Goal: Task Accomplishment & Management: Manage account settings

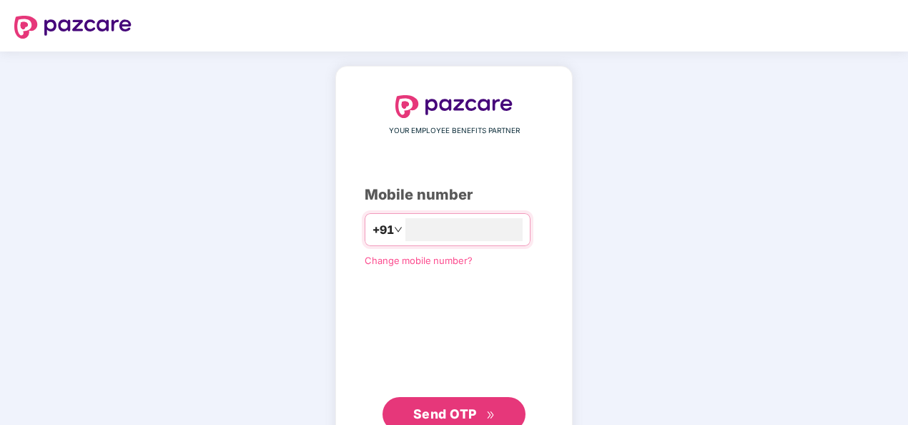
click at [435, 260] on span "Change mobile number?" at bounding box center [419, 259] width 108 height 11
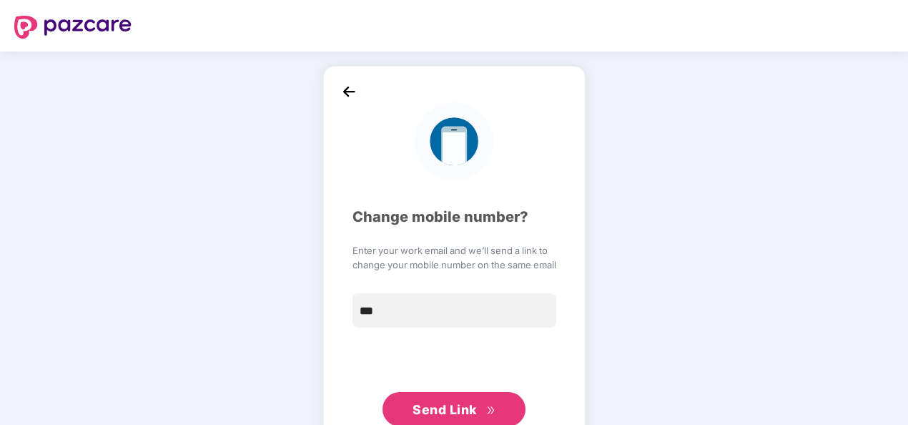
type input "**********"
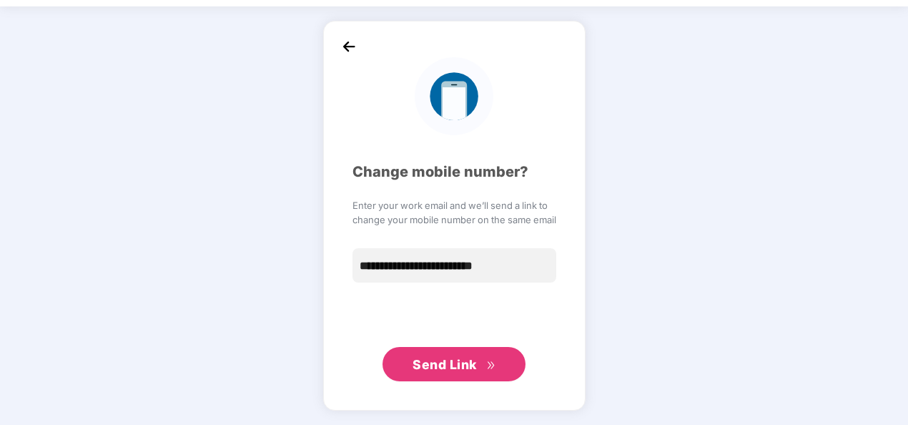
scroll to position [44, 0]
click at [469, 370] on span "Send Link" at bounding box center [444, 364] width 64 height 15
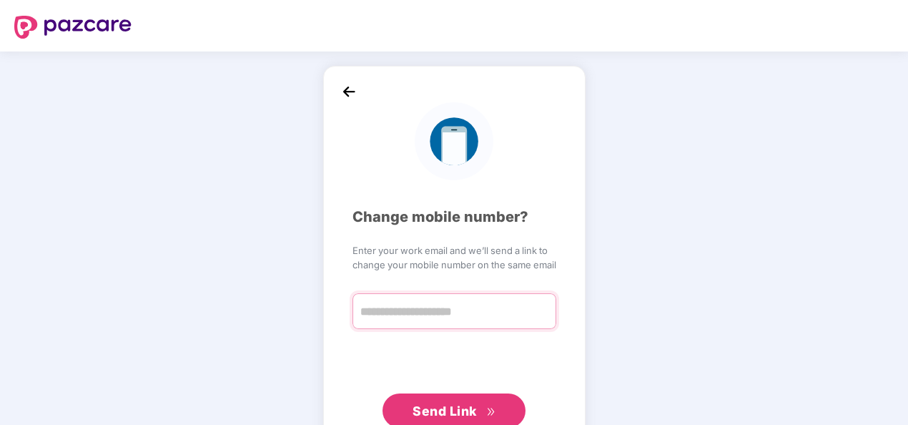
click at [445, 316] on input "text" at bounding box center [454, 311] width 204 height 36
type input "**********"
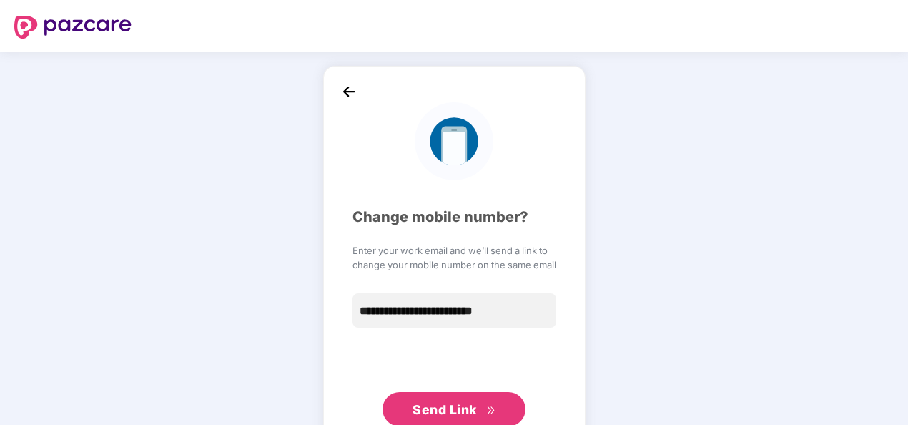
click at [446, 403] on span "Send Link" at bounding box center [444, 409] width 64 height 15
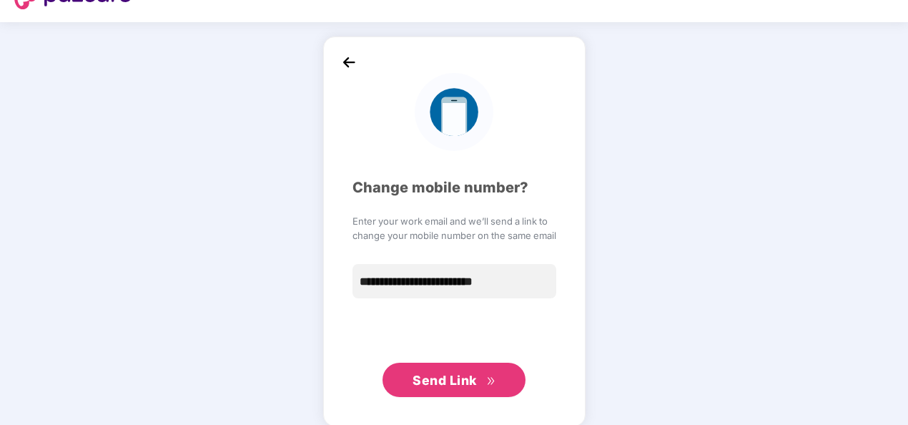
scroll to position [44, 0]
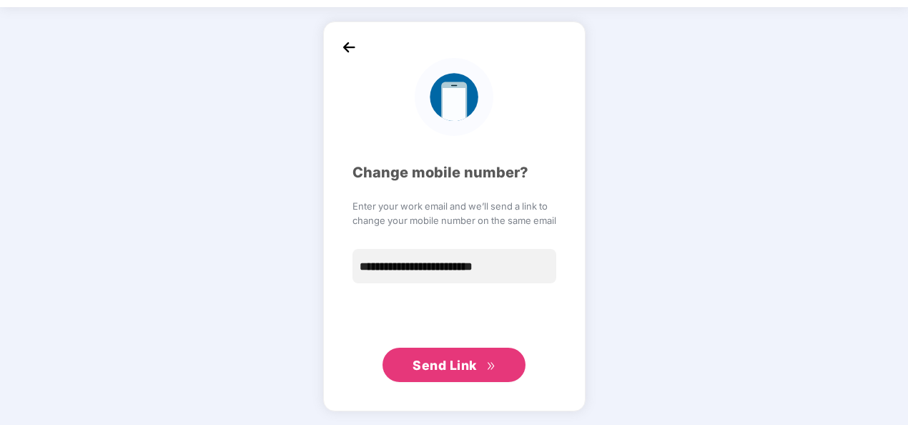
click at [351, 46] on img at bounding box center [348, 46] width 21 height 21
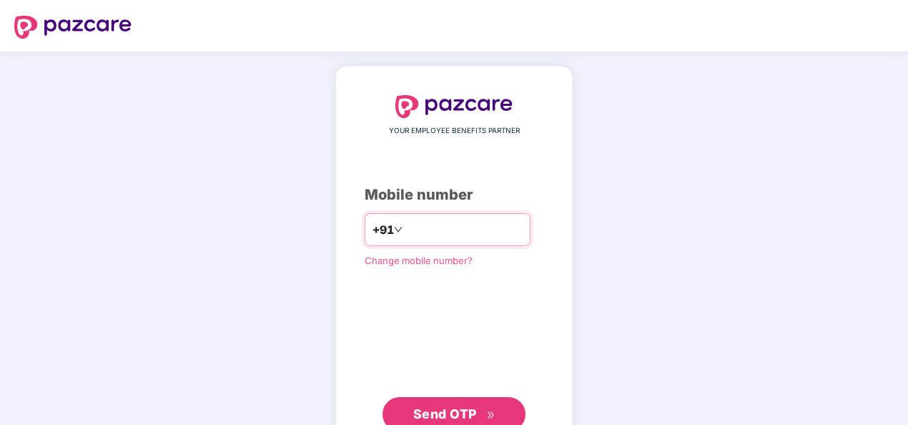
click at [405, 227] on input "**********" at bounding box center [463, 229] width 117 height 23
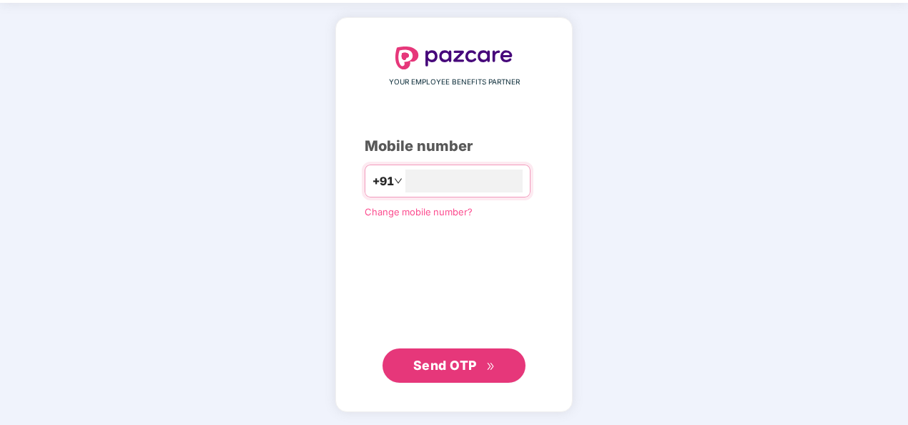
type input "**********"
click at [483, 360] on span "Send OTP" at bounding box center [454, 364] width 82 height 20
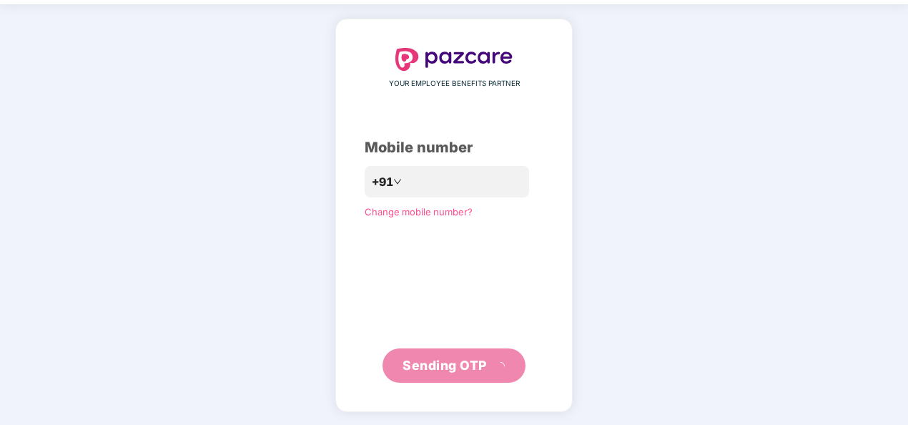
scroll to position [41, 0]
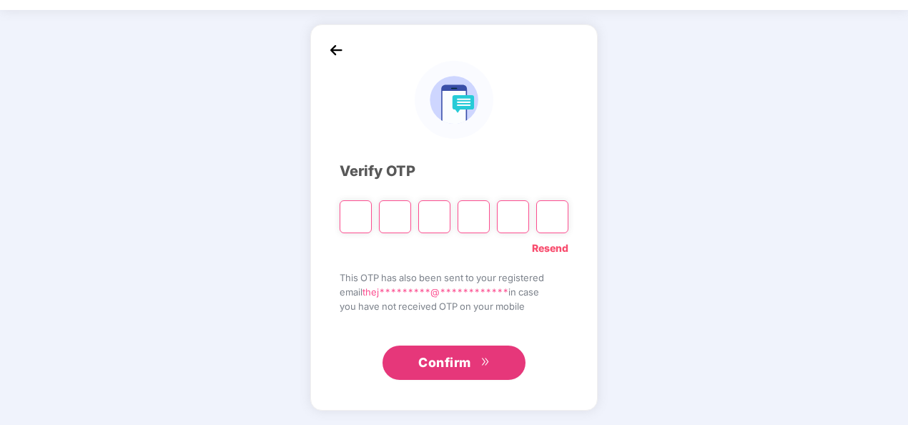
paste input "*"
type input "*"
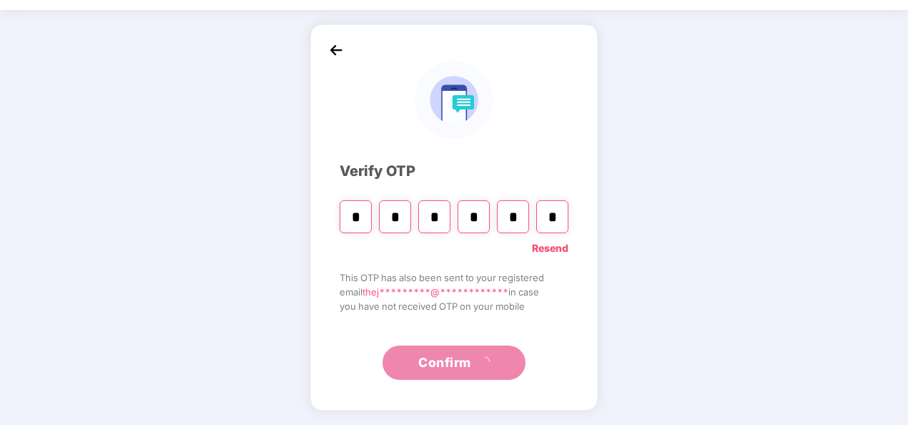
type input "*"
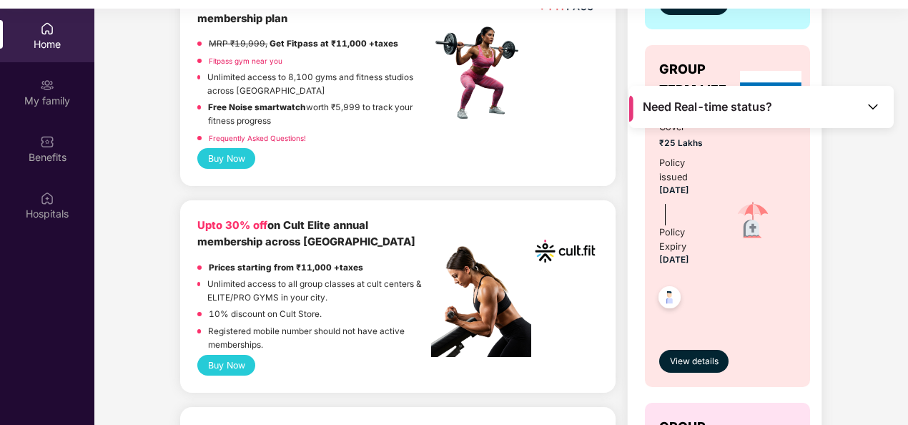
scroll to position [572, 0]
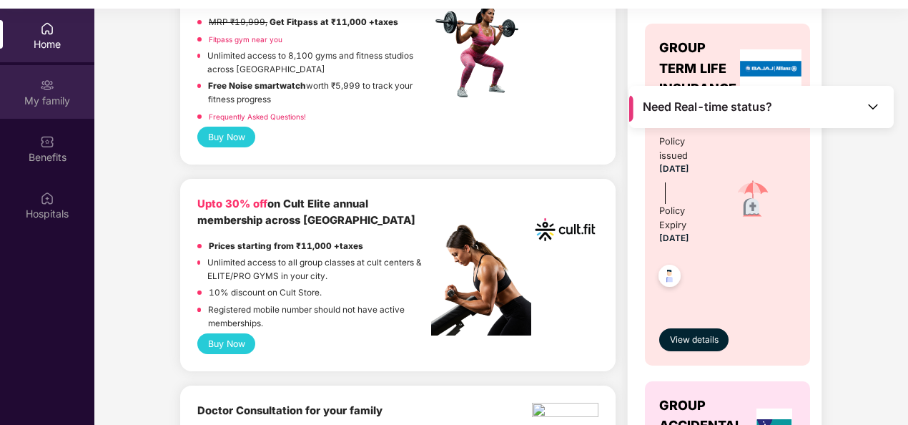
click at [54, 102] on div "My family" at bounding box center [47, 101] width 94 height 14
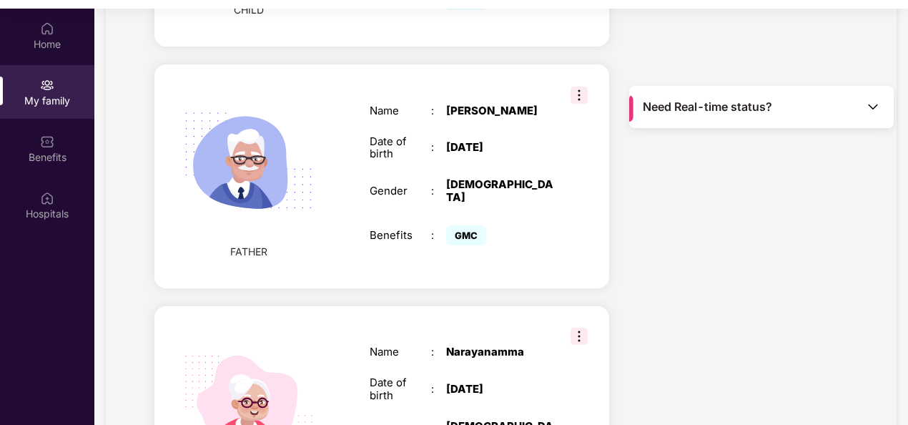
scroll to position [1572, 0]
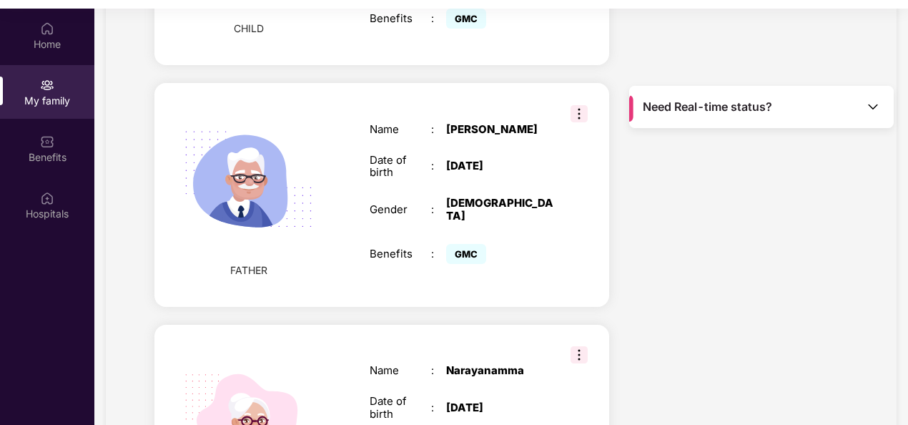
click at [576, 105] on img at bounding box center [578, 113] width 17 height 17
click at [565, 191] on div "Name : [PERSON_NAME] Date of birth : [DEMOGRAPHIC_DATA] Gender : [DEMOGRAPHIC_D…" at bounding box center [461, 195] width 213 height 180
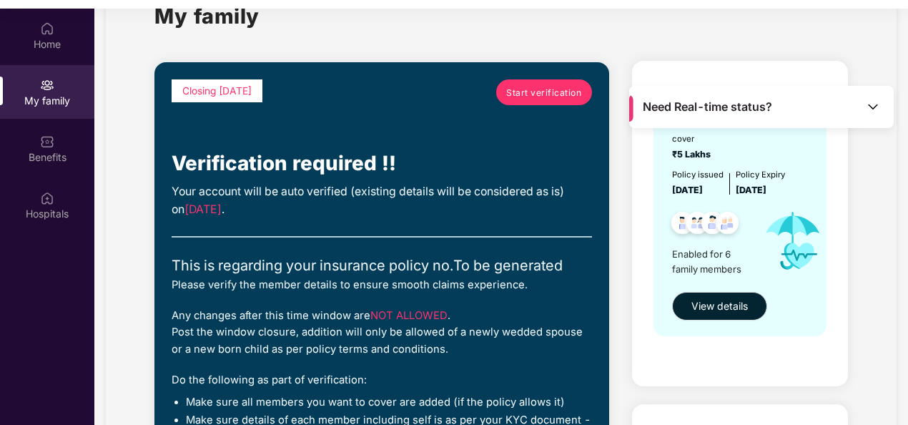
scroll to position [0, 0]
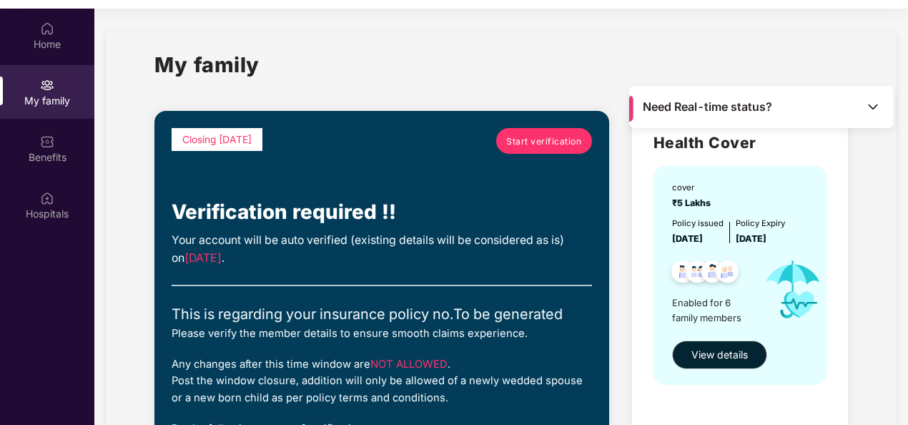
click at [870, 106] on img at bounding box center [873, 106] width 14 height 14
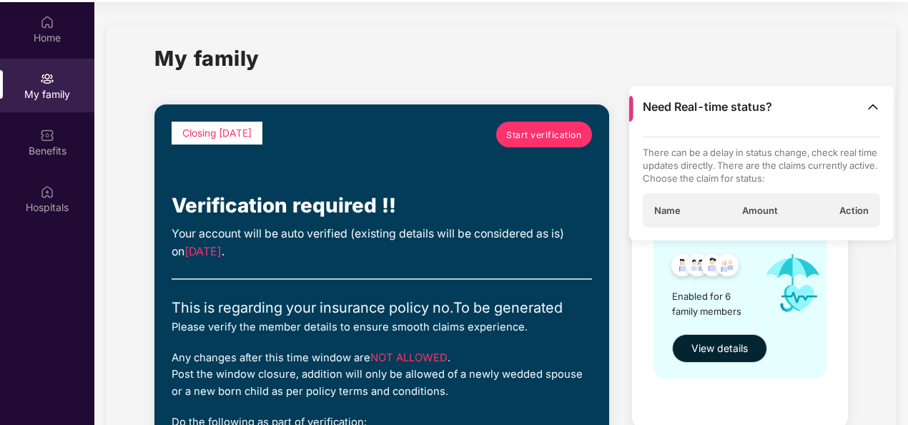
scroll to position [80, 0]
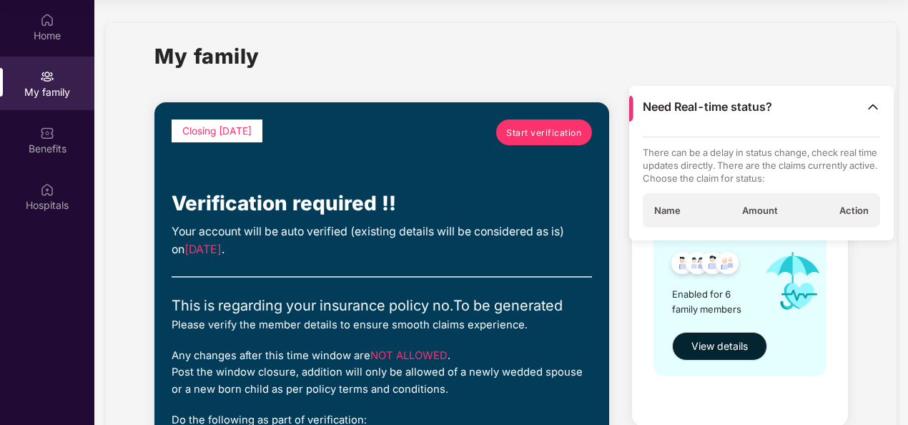
click at [847, 207] on span "Action" at bounding box center [853, 210] width 29 height 13
click at [872, 104] on img at bounding box center [873, 106] width 14 height 14
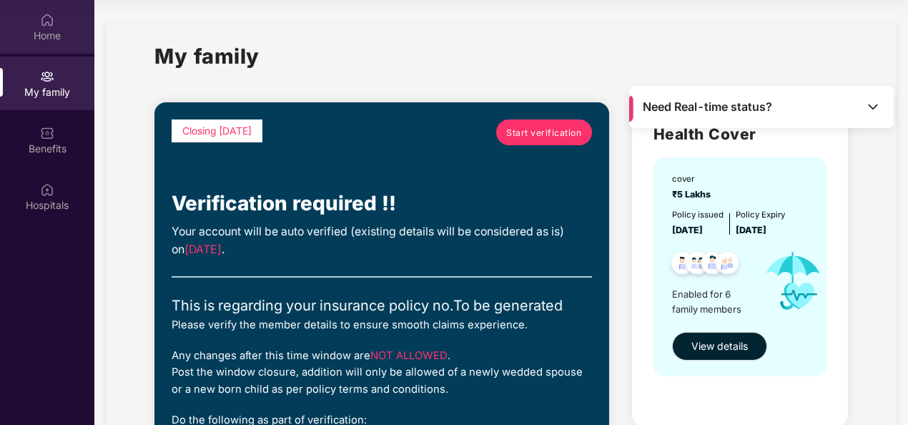
click at [66, 29] on div "Home" at bounding box center [47, 36] width 94 height 14
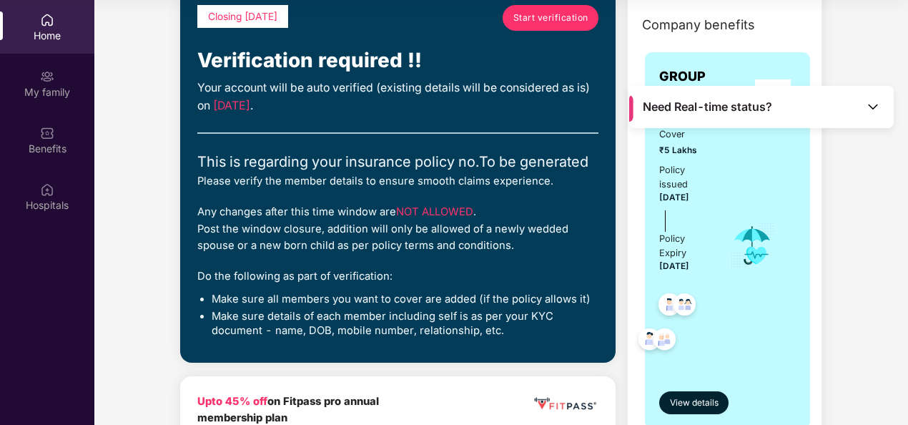
scroll to position [71, 0]
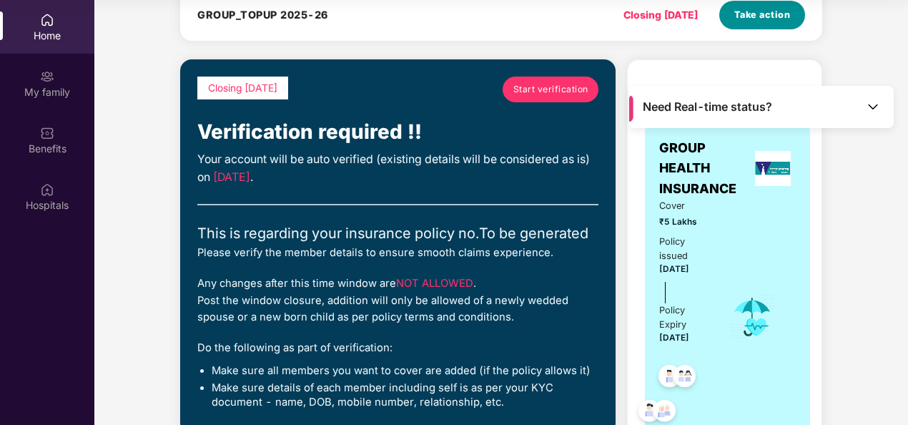
click at [764, 16] on span "Take action" at bounding box center [762, 15] width 56 height 14
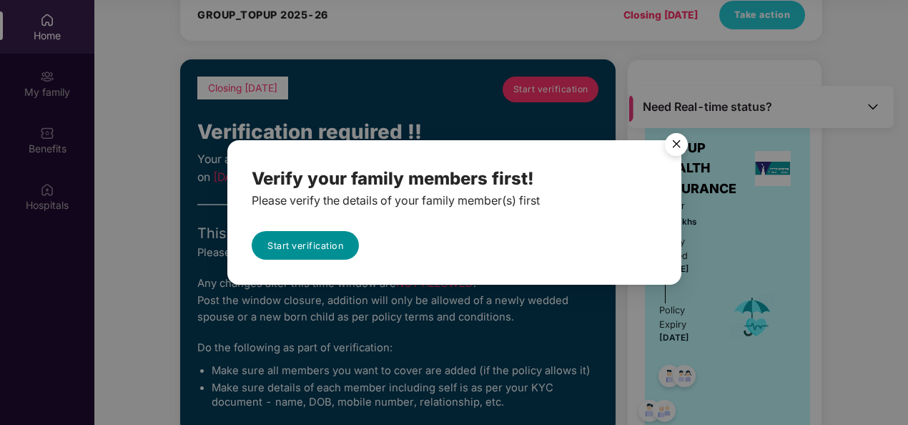
click at [315, 247] on link "Start verification" at bounding box center [305, 245] width 107 height 29
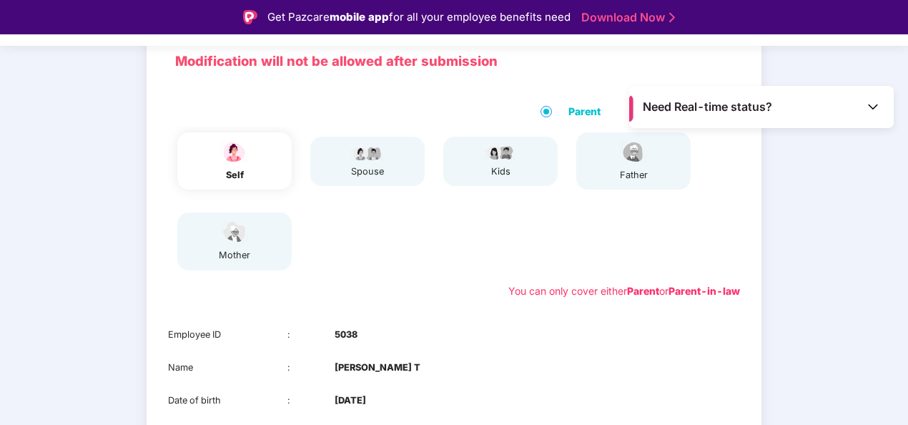
scroll to position [257, 0]
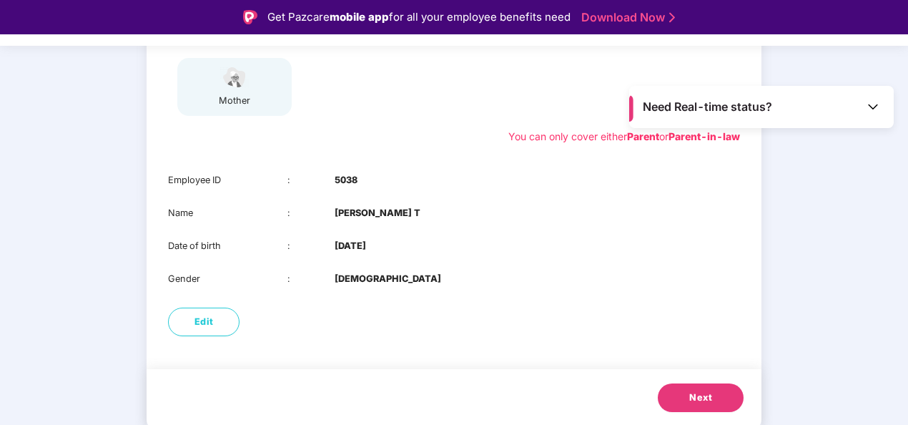
click at [709, 396] on span "Next" at bounding box center [700, 397] width 23 height 14
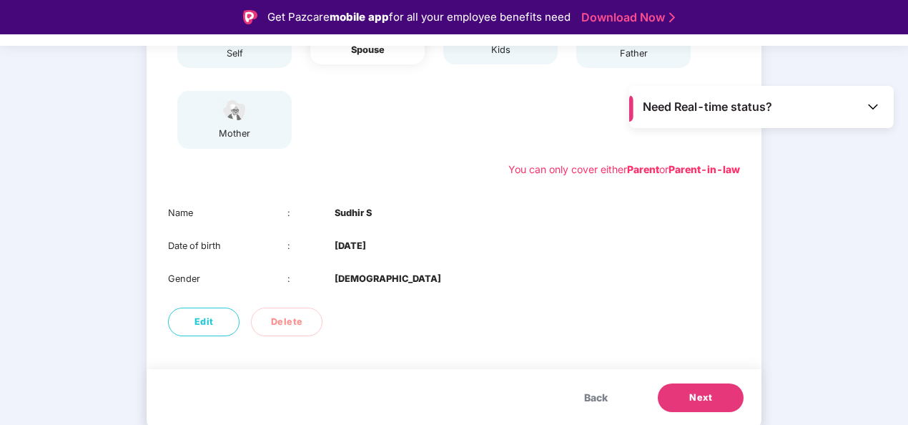
scroll to position [224, 0]
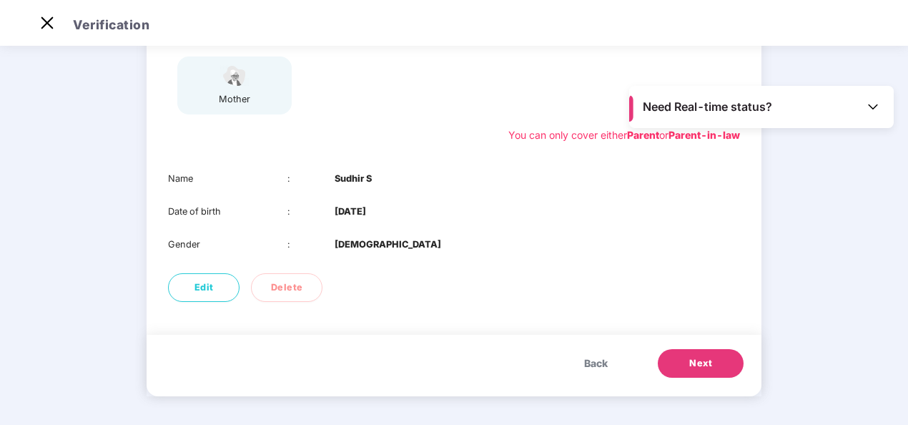
click at [708, 360] on span "Next" at bounding box center [700, 363] width 23 height 14
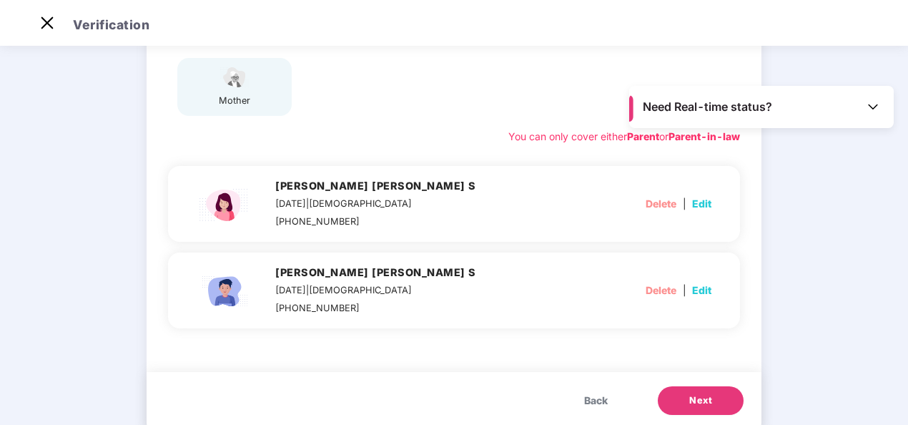
scroll to position [257, 0]
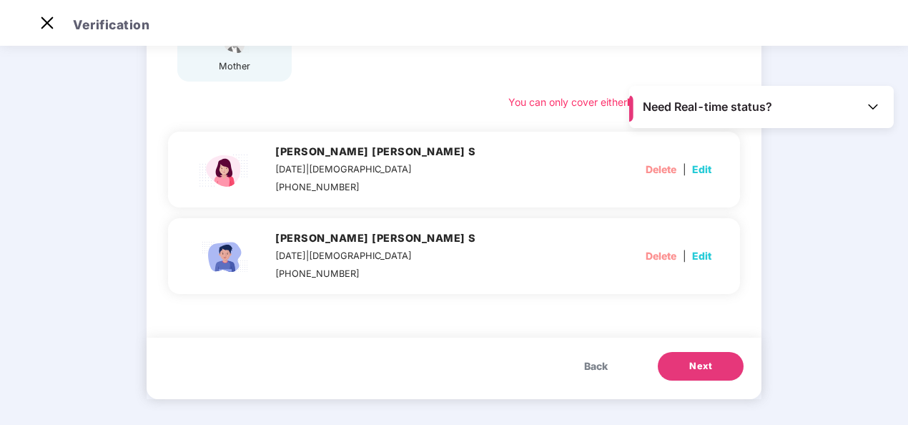
click at [716, 365] on button "Next" at bounding box center [701, 366] width 86 height 29
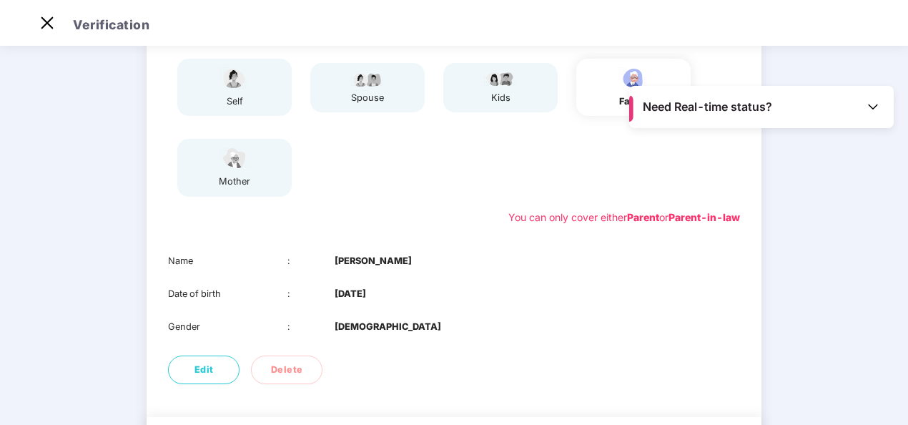
scroll to position [224, 0]
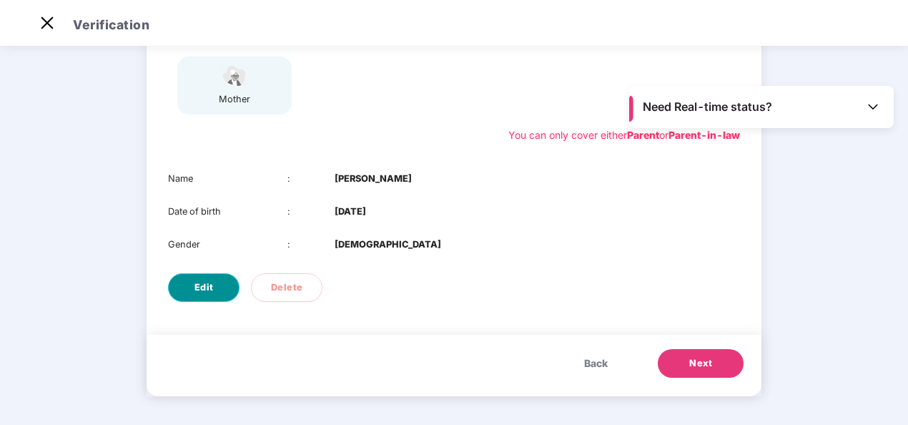
click at [192, 294] on button "Edit" at bounding box center [203, 287] width 71 height 29
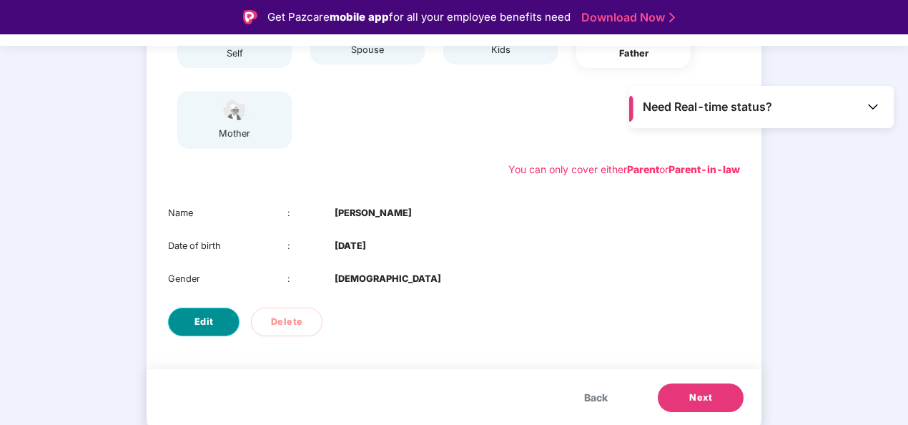
select select "****"
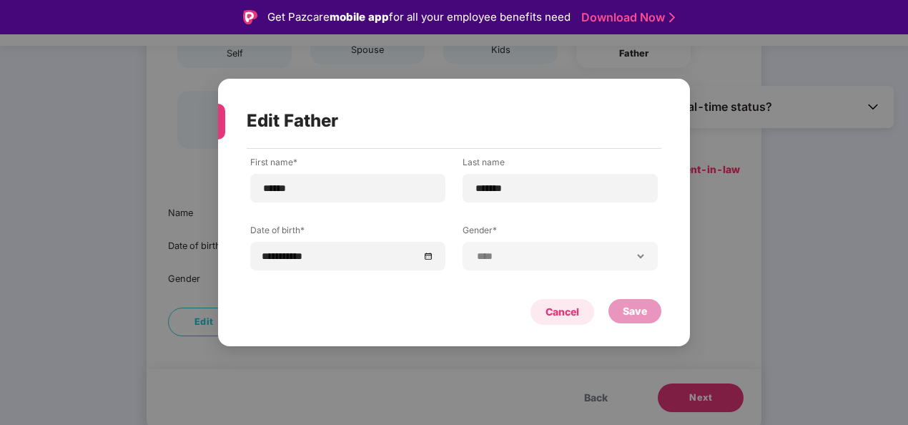
click at [577, 311] on div "Cancel" at bounding box center [562, 312] width 34 height 16
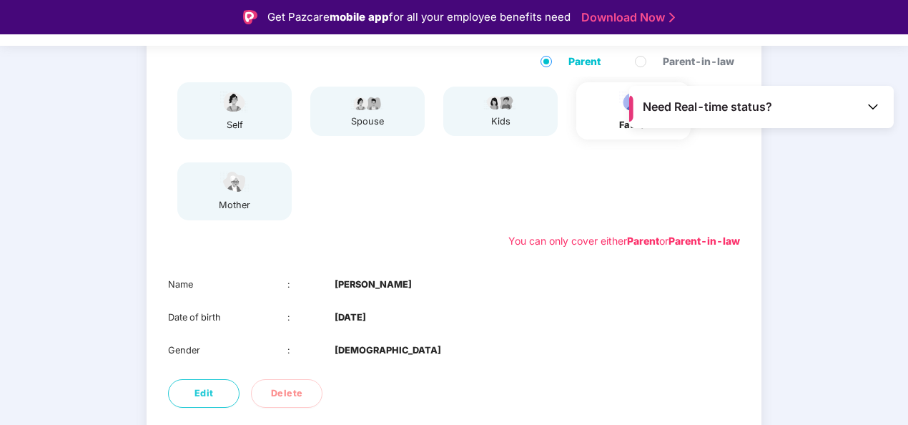
scroll to position [10, 0]
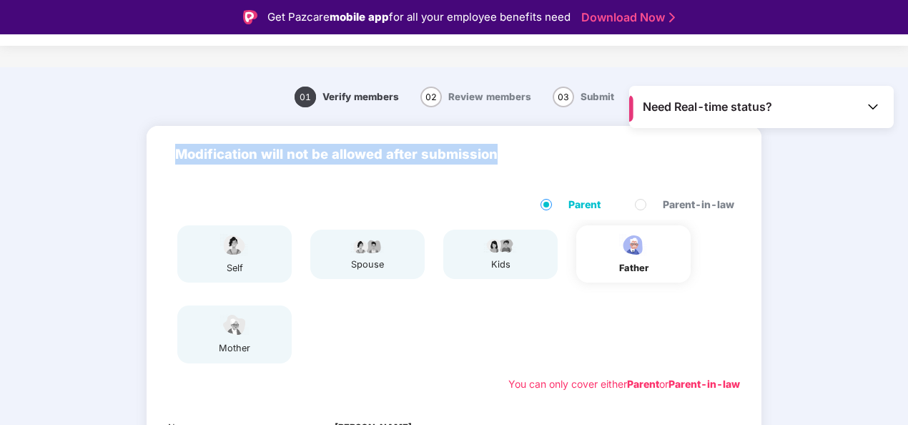
drag, startPoint x: 174, startPoint y: 151, endPoint x: 534, endPoint y: 167, distance: 359.8
click at [534, 167] on div "Modification will not be allowed after submission" at bounding box center [454, 154] width 615 height 56
drag, startPoint x: 534, startPoint y: 167, endPoint x: 540, endPoint y: 157, distance: 11.9
click at [540, 157] on p "Modification will not be allowed after submission" at bounding box center [453, 154] width 557 height 21
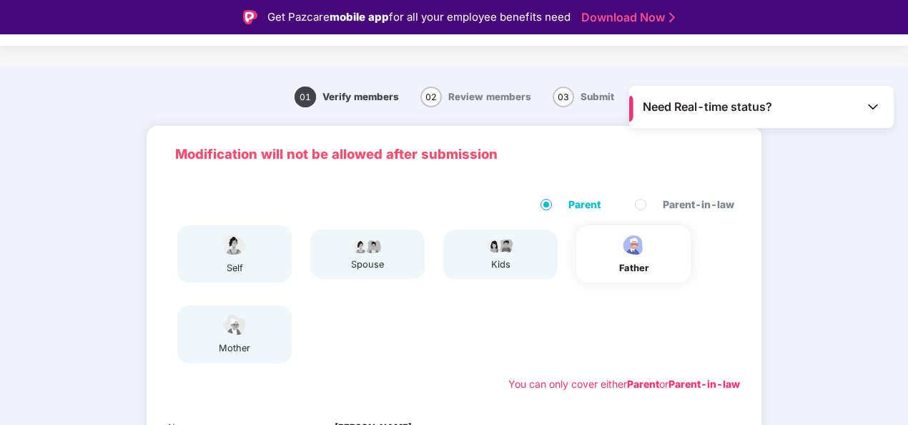
click at [469, 194] on div "Parent Parent-in-law self spouse kids father mother You can only cover either P…" at bounding box center [454, 294] width 615 height 224
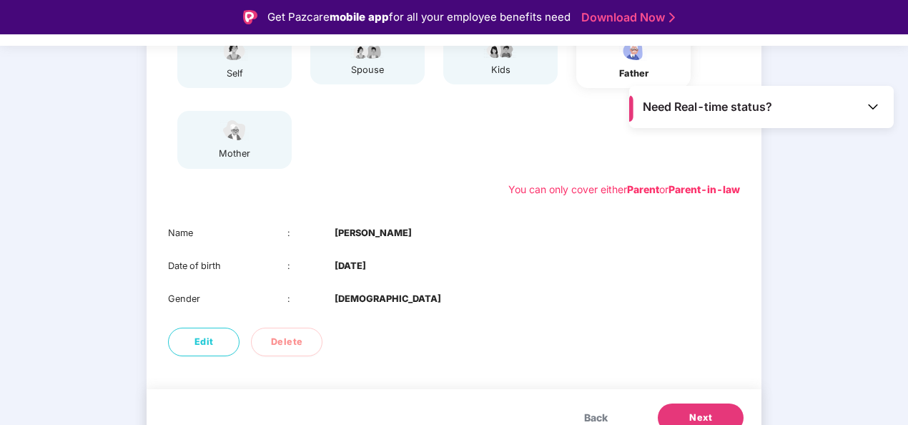
scroll to position [224, 0]
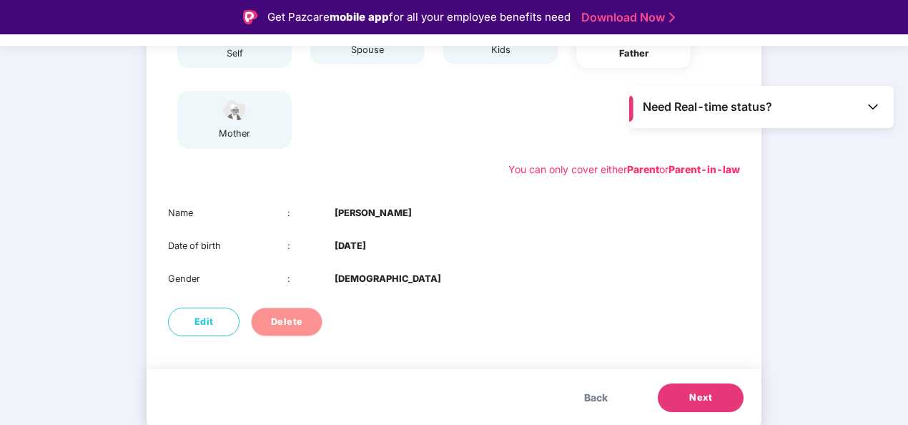
click at [296, 322] on span "Delete" at bounding box center [287, 321] width 32 height 14
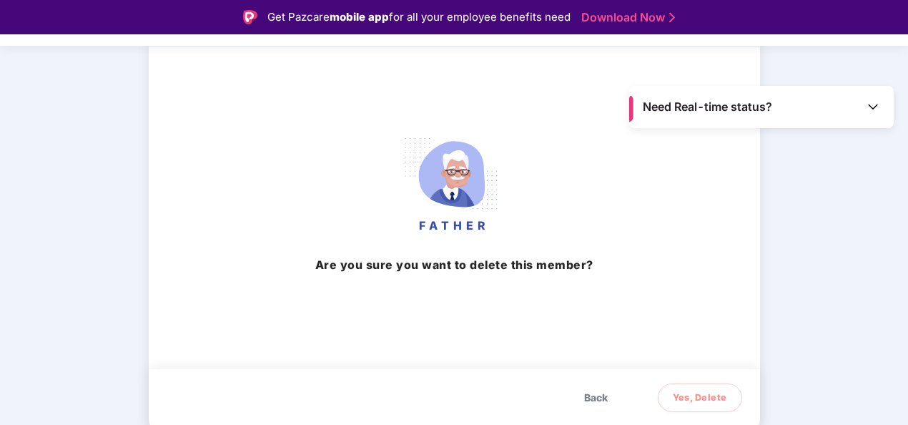
scroll to position [155, 0]
click at [693, 398] on span "Yes, Delete" at bounding box center [700, 397] width 54 height 14
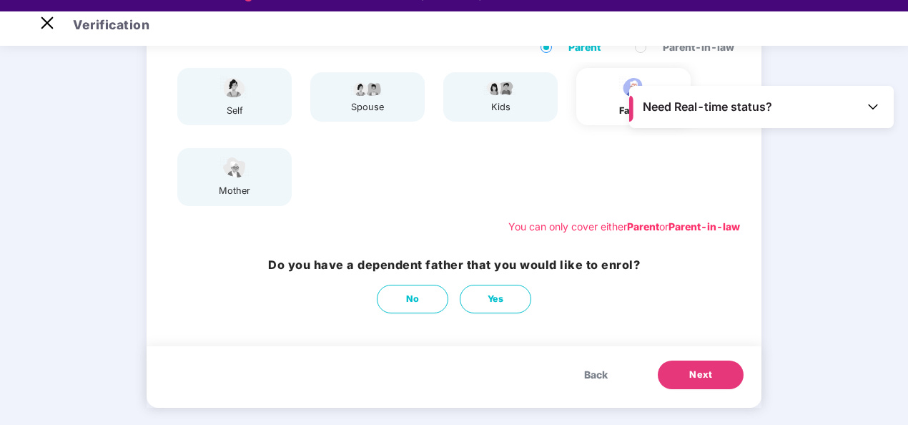
scroll to position [34, 0]
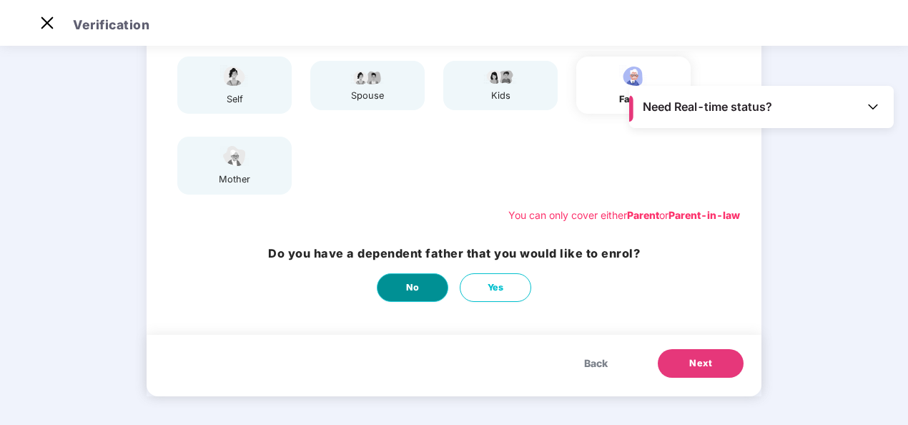
click at [431, 289] on button "No" at bounding box center [412, 287] width 71 height 29
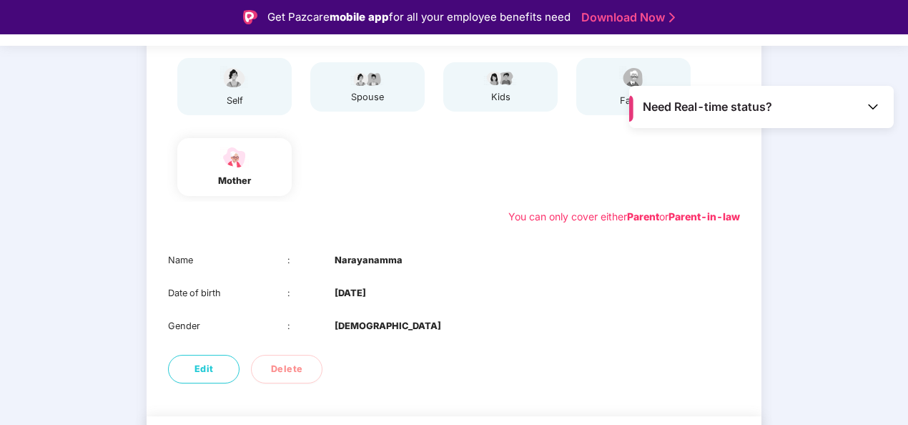
scroll to position [224, 0]
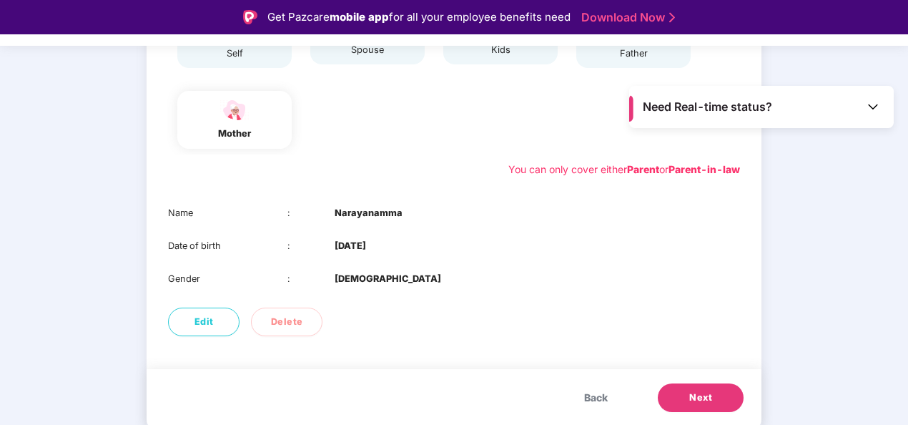
click at [592, 397] on span "Back" at bounding box center [596, 398] width 24 height 16
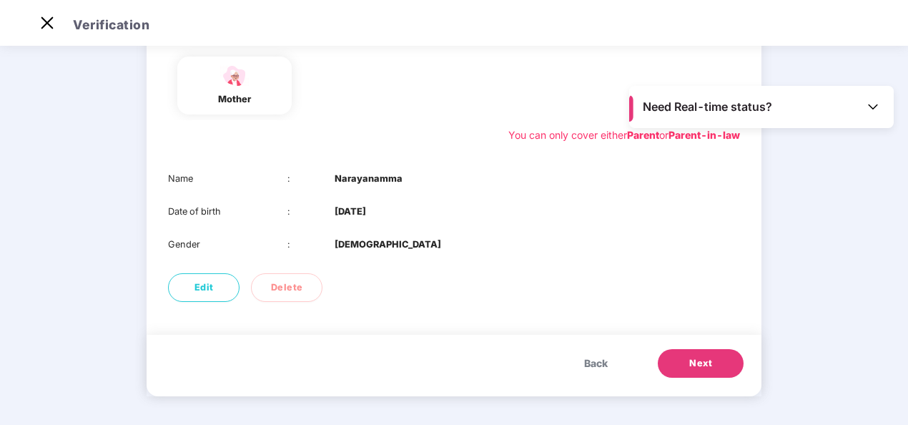
scroll to position [144, 0]
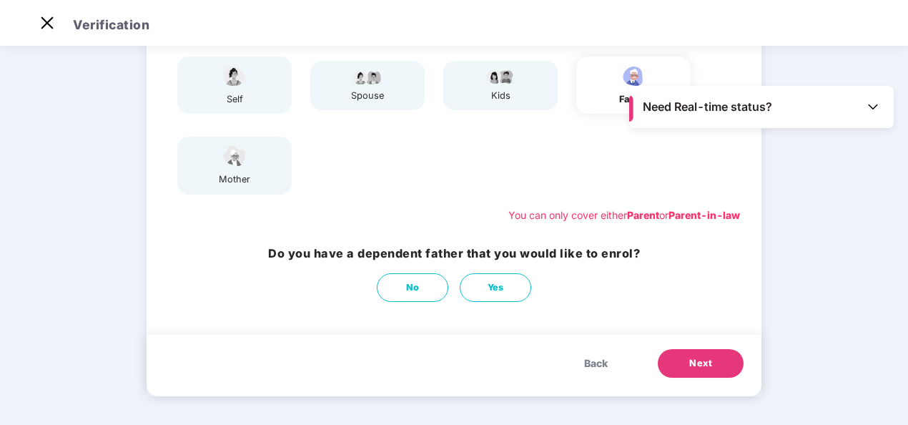
click at [592, 397] on div "Modification will not be allowed after submission Parent Parent-in-law self spo…" at bounding box center [454, 183] width 615 height 453
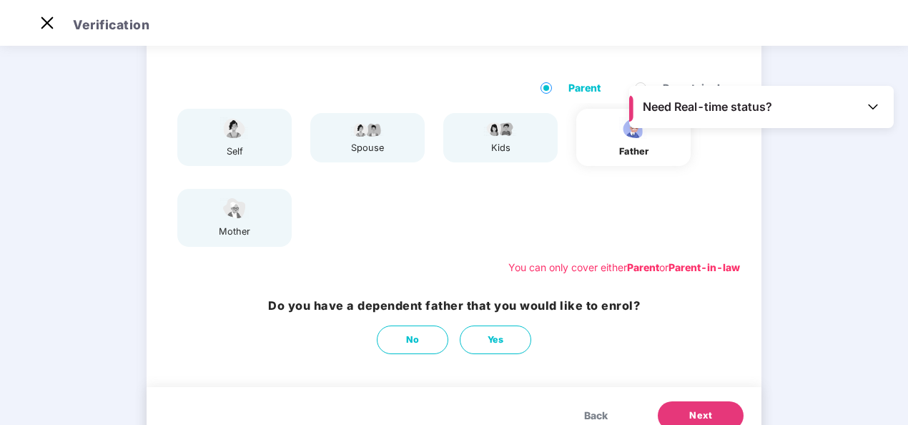
scroll to position [73, 0]
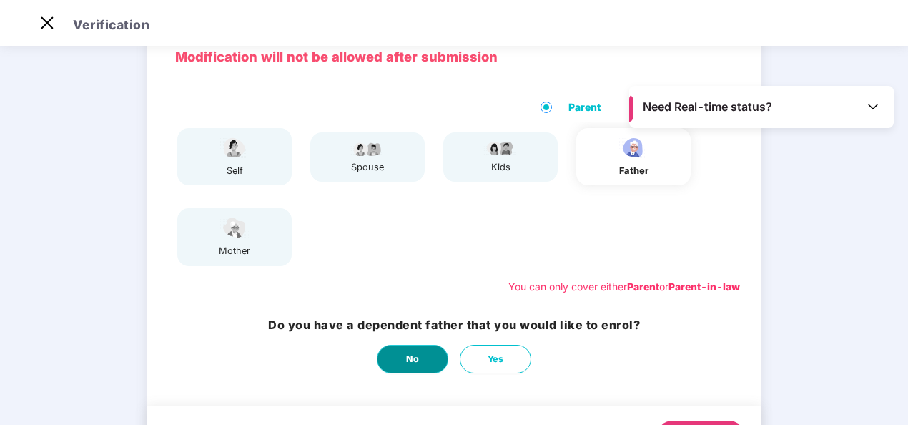
click at [419, 367] on button "No" at bounding box center [412, 358] width 71 height 29
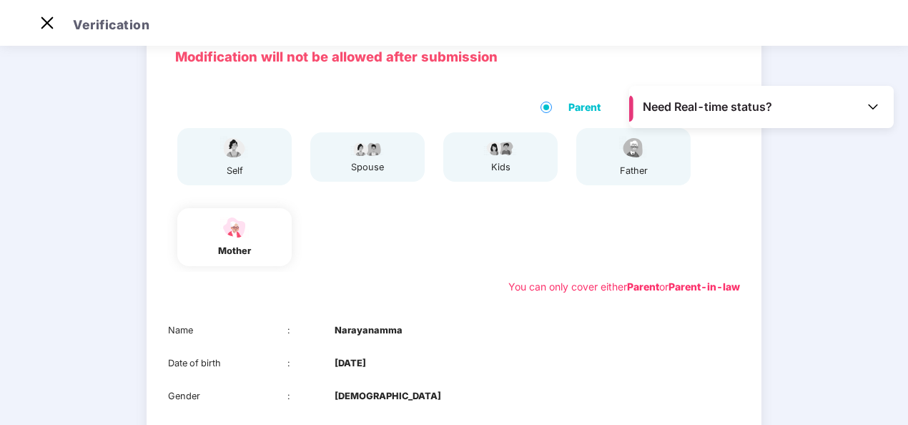
scroll to position [0, 0]
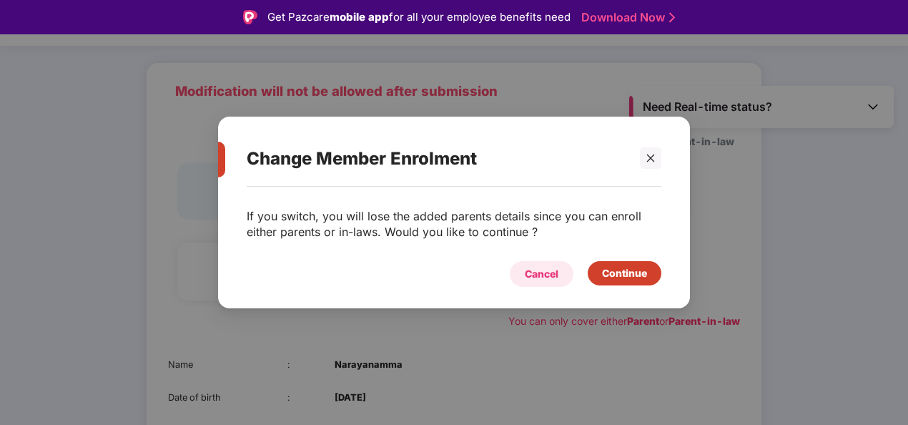
click at [544, 273] on div "Cancel" at bounding box center [542, 274] width 34 height 16
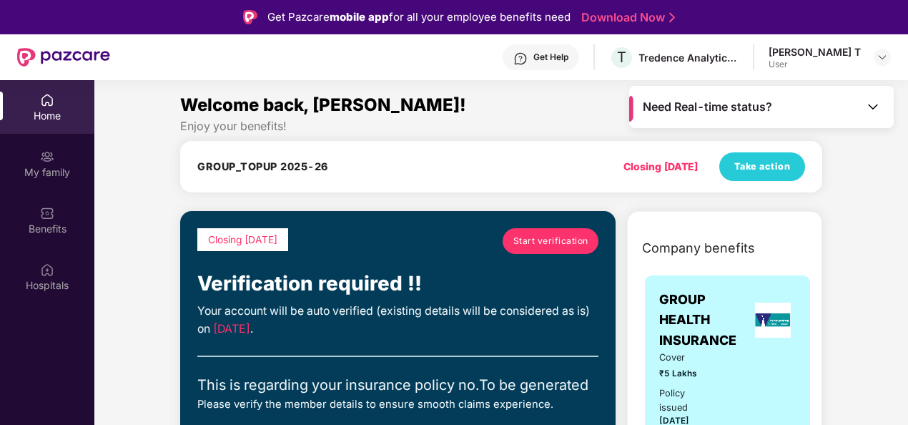
click at [568, 51] on div "Get Help" at bounding box center [550, 56] width 35 height 11
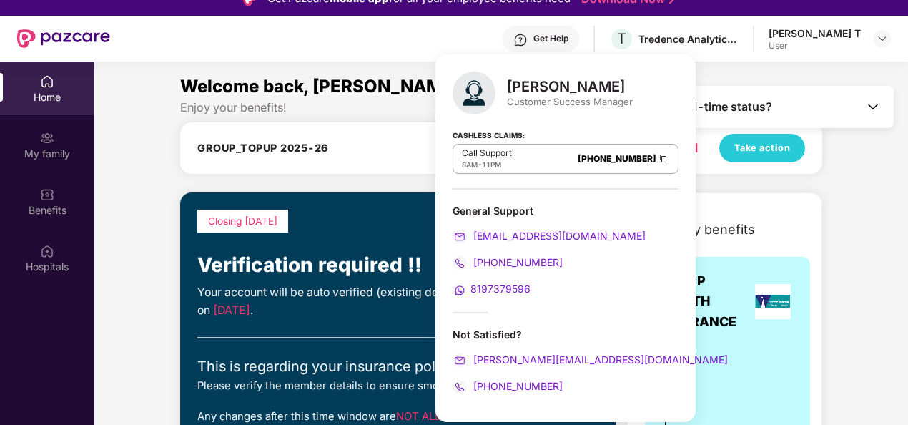
scroll to position [71, 0]
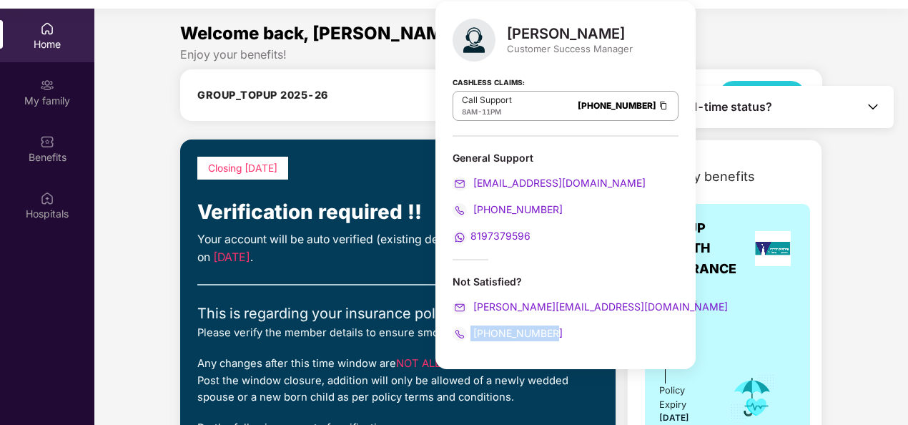
drag, startPoint x: 554, startPoint y: 330, endPoint x: 470, endPoint y: 334, distance: 84.4
click at [470, 334] on div "+917021572524" at bounding box center [565, 333] width 226 height 16
click at [376, 56] on div "Enjoy your benefits!" at bounding box center [501, 54] width 642 height 15
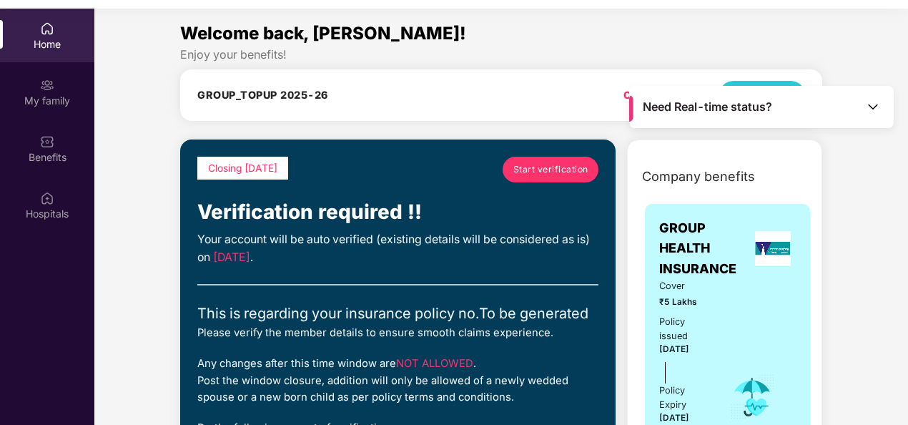
scroll to position [0, 0]
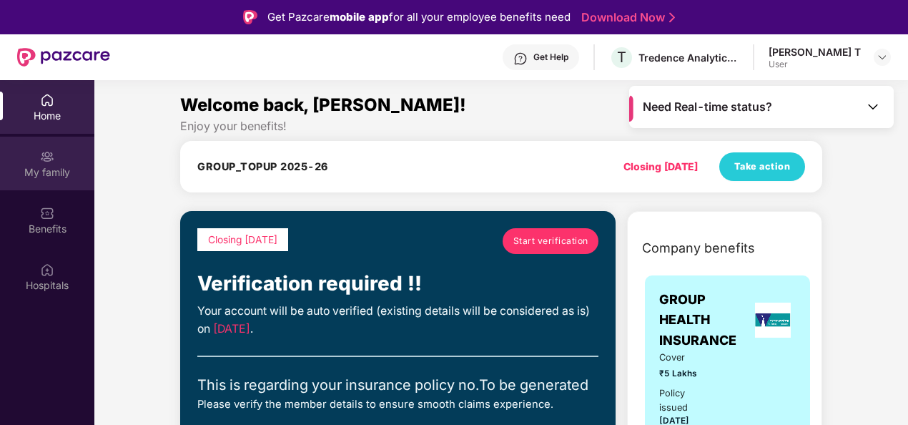
click at [41, 165] on div "My family" at bounding box center [47, 172] width 94 height 14
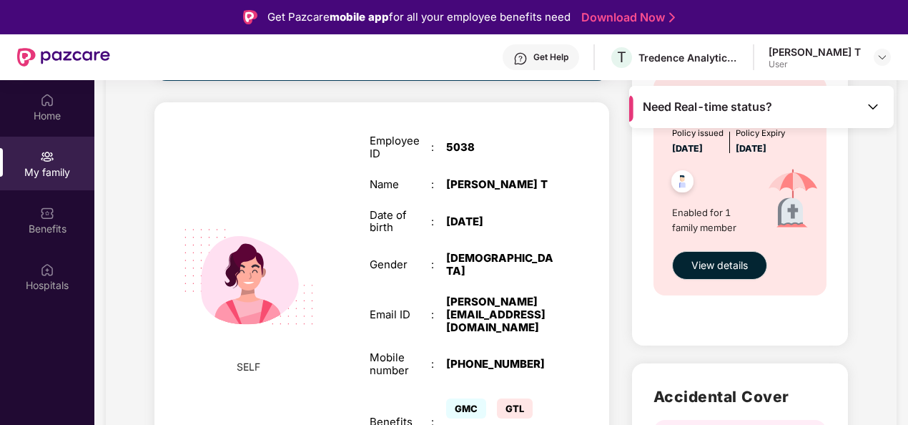
scroll to position [76, 0]
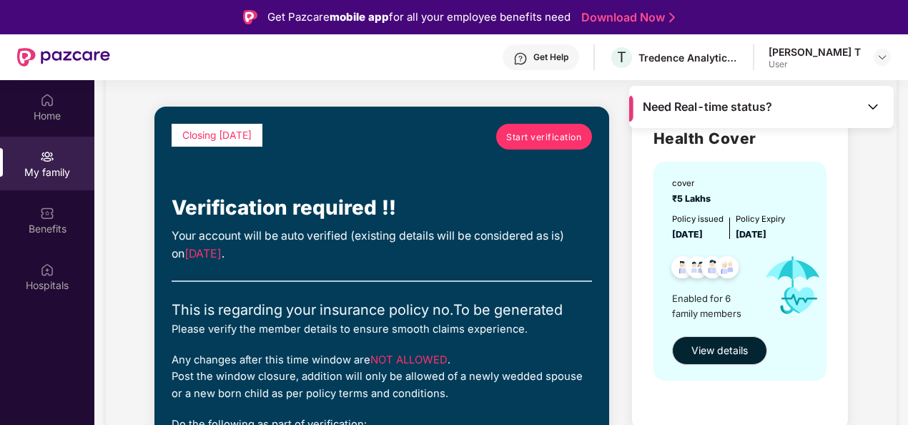
click at [545, 133] on span "Start verification" at bounding box center [543, 137] width 75 height 14
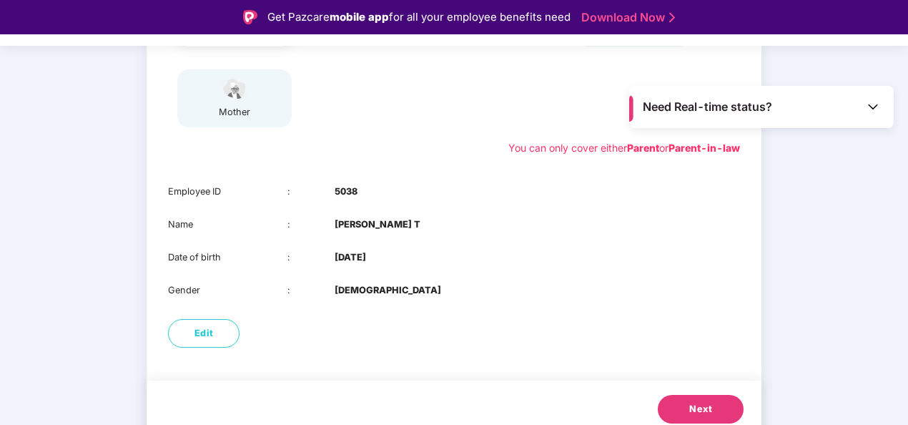
scroll to position [257, 0]
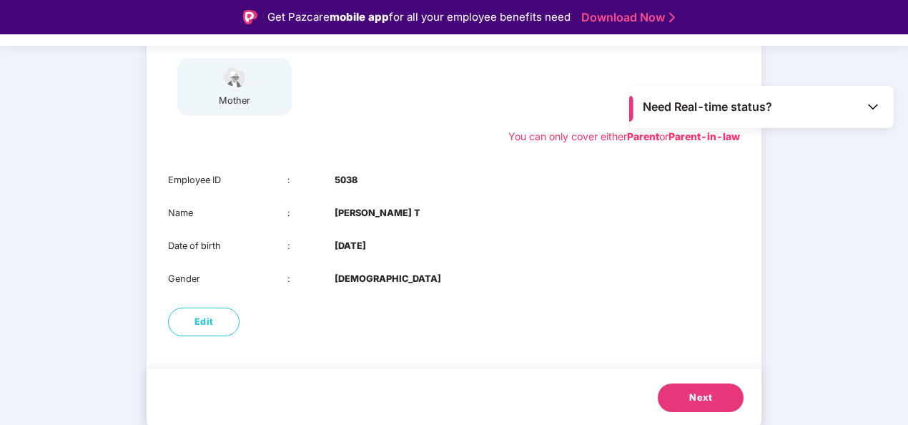
click at [702, 390] on span "Next" at bounding box center [700, 397] width 23 height 14
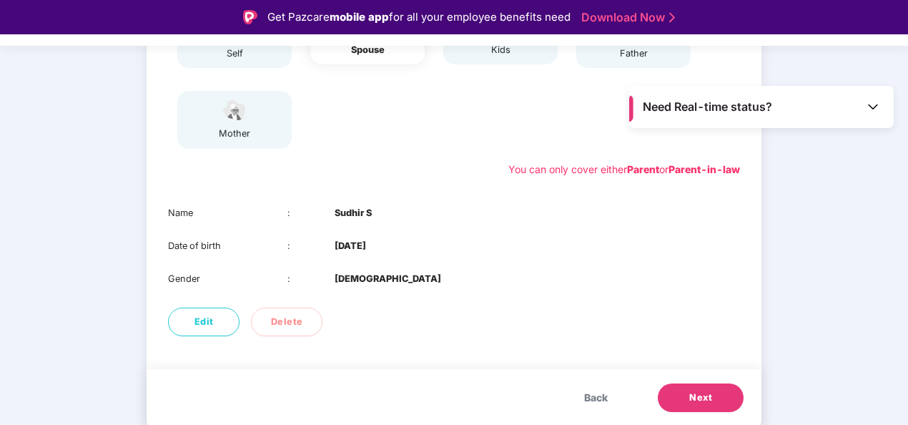
scroll to position [224, 0]
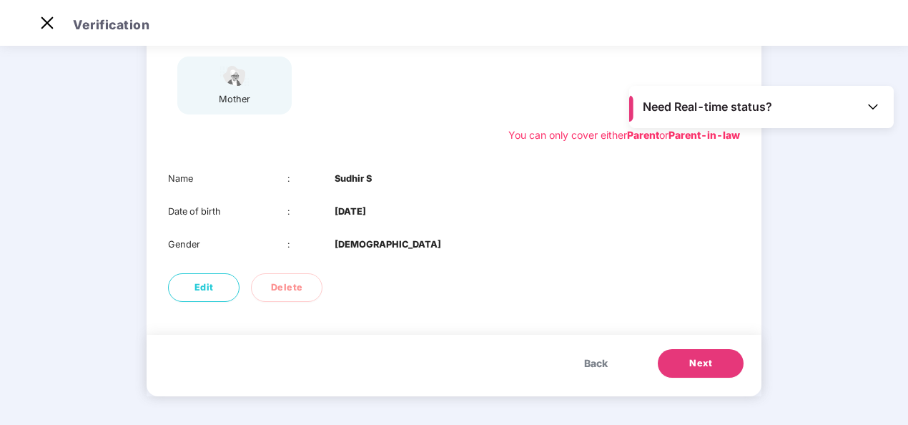
click at [706, 364] on span "Next" at bounding box center [700, 363] width 23 height 14
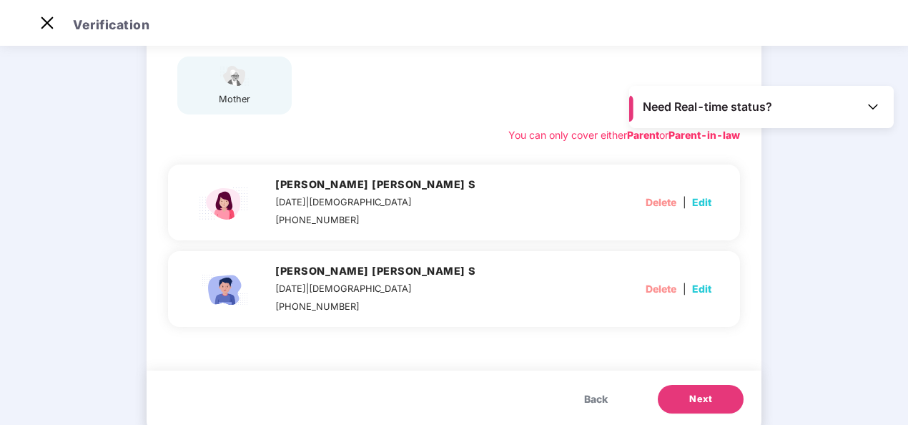
scroll to position [257, 0]
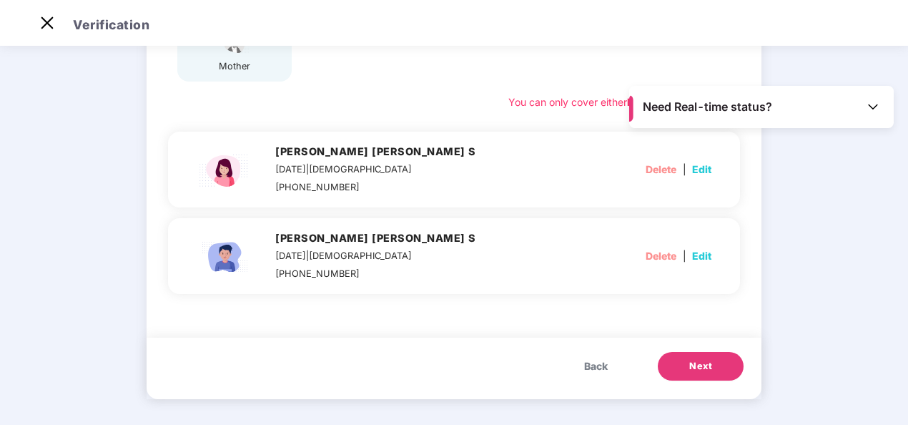
click at [703, 365] on span "Next" at bounding box center [700, 366] width 23 height 14
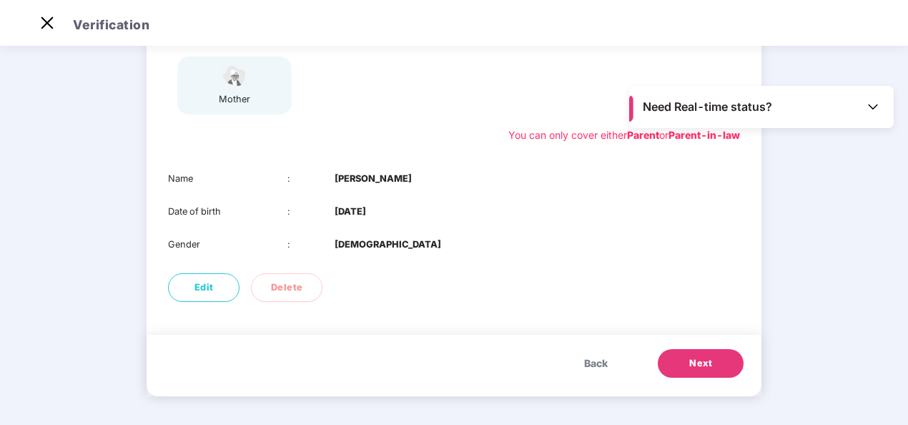
scroll to position [224, 0]
click at [286, 292] on span "Delete" at bounding box center [287, 287] width 32 height 14
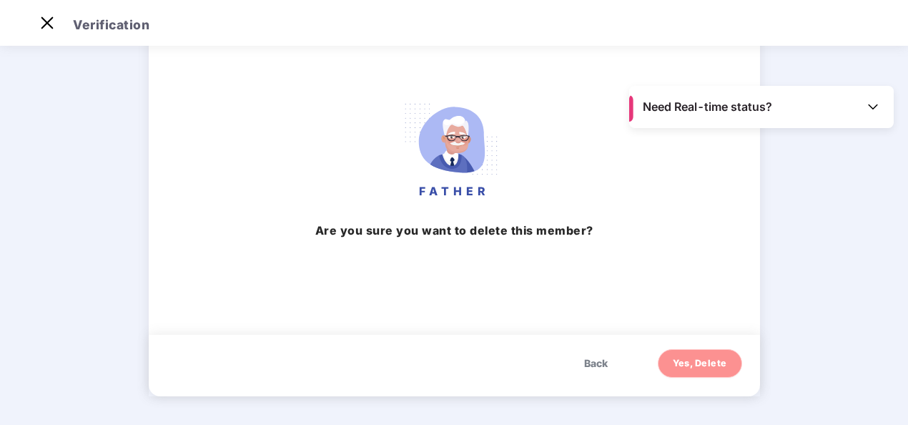
click at [692, 364] on span "Yes, Delete" at bounding box center [700, 363] width 54 height 14
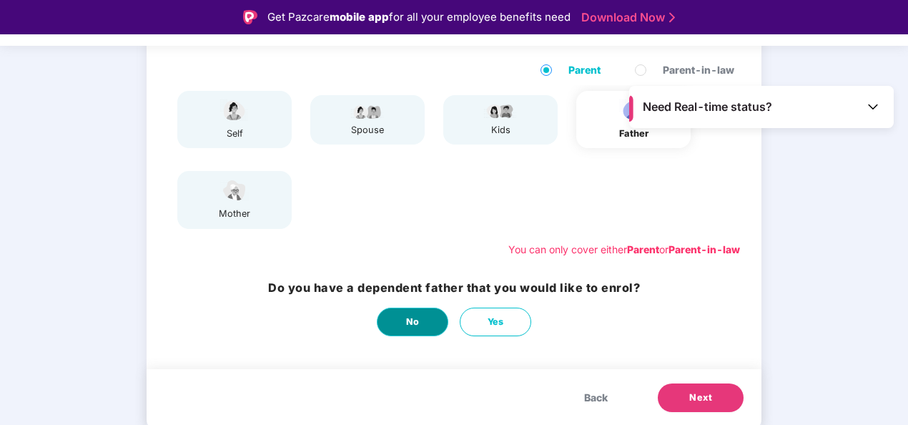
click at [412, 319] on span "No" at bounding box center [413, 321] width 14 height 14
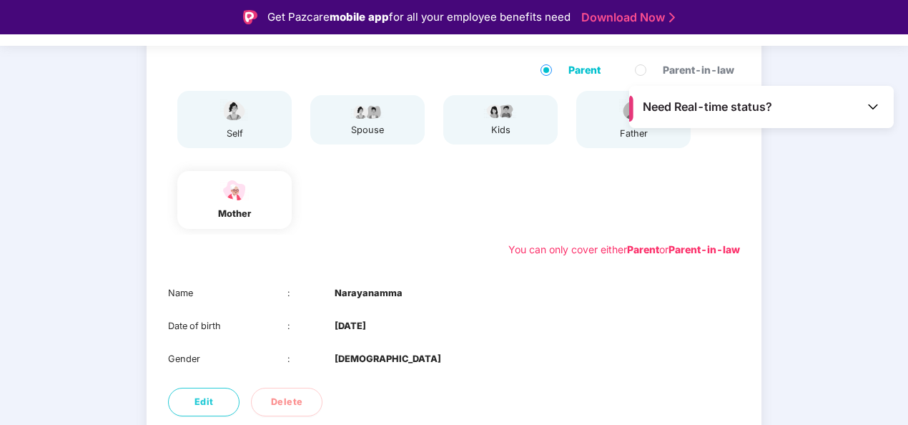
scroll to position [224, 0]
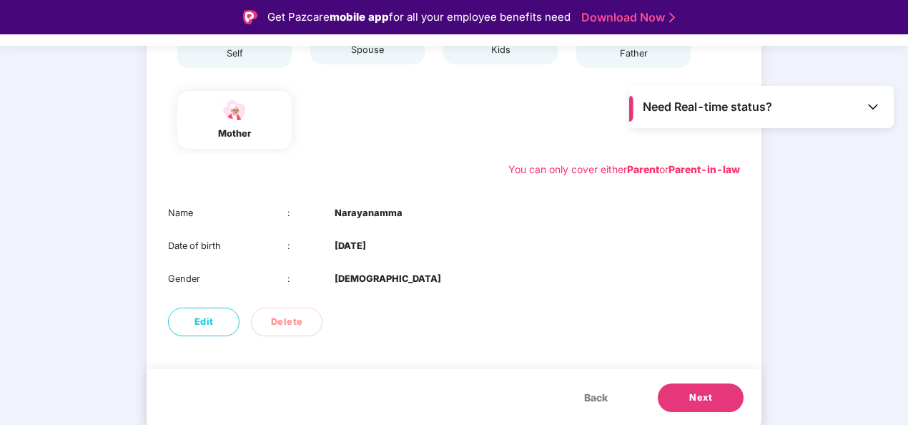
click at [712, 395] on button "Next" at bounding box center [701, 397] width 86 height 29
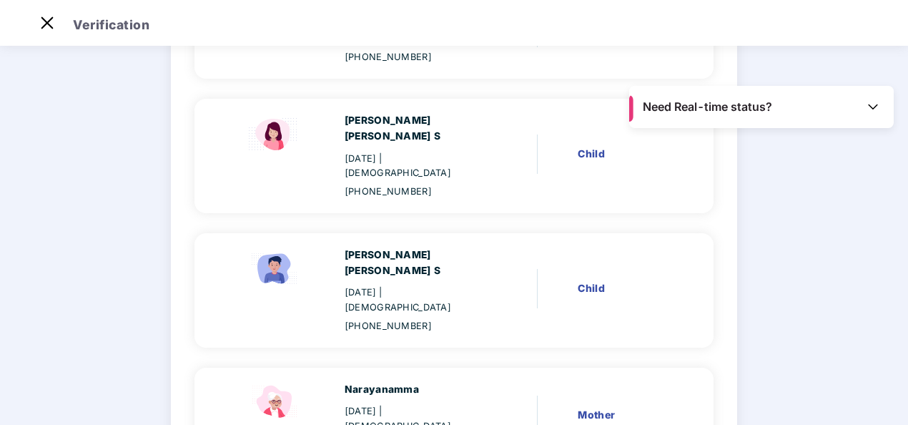
scroll to position [386, 0]
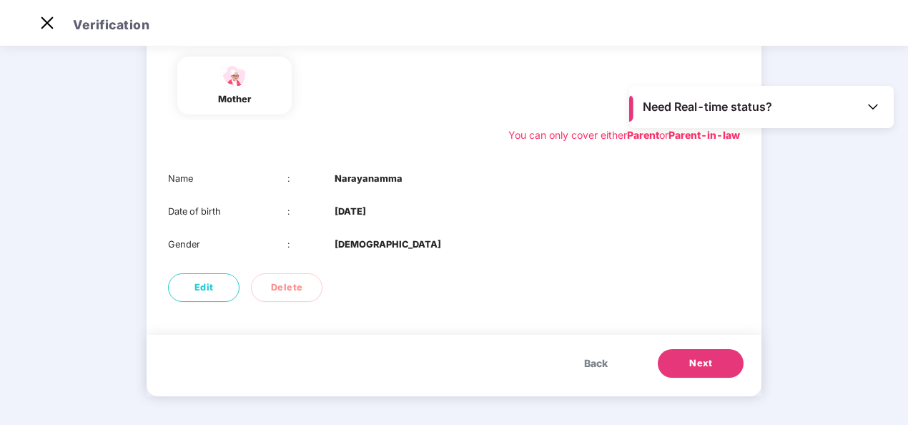
scroll to position [0, 0]
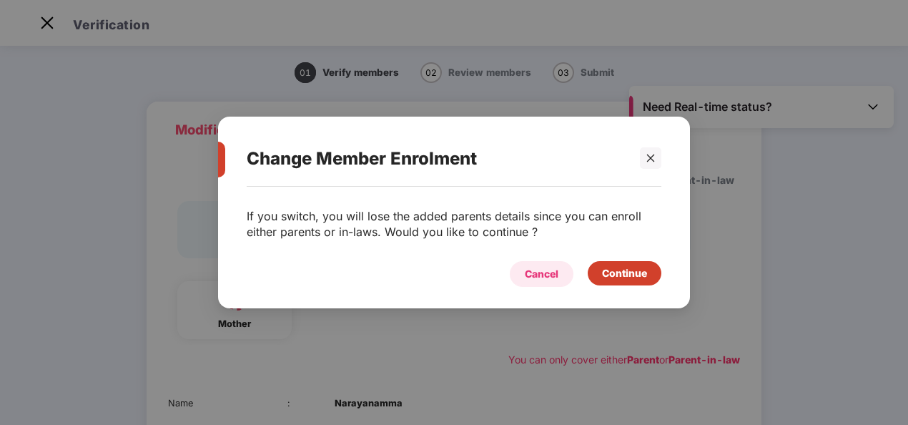
click at [539, 277] on div "Cancel" at bounding box center [542, 274] width 34 height 16
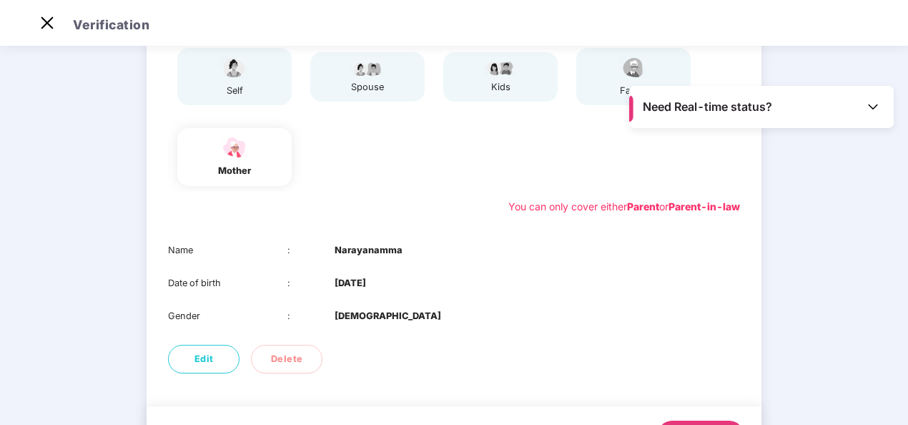
scroll to position [224, 0]
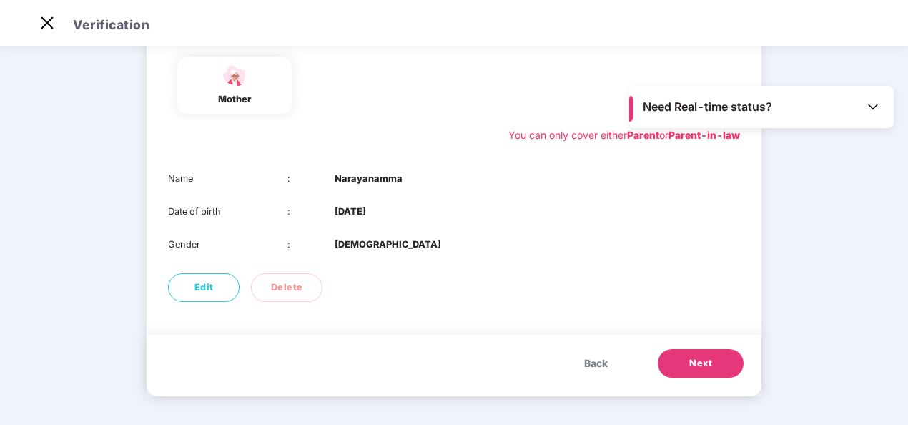
click at [595, 364] on span "Back" at bounding box center [596, 363] width 24 height 16
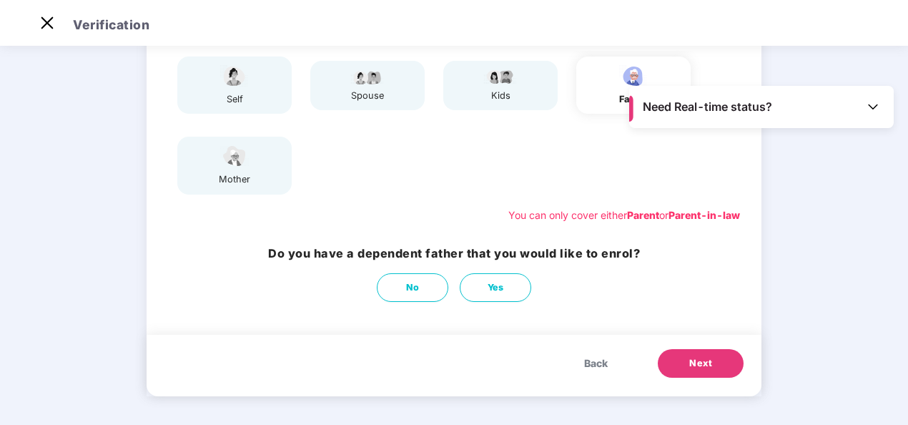
scroll to position [144, 0]
click at [591, 364] on span "Back" at bounding box center [596, 363] width 24 height 16
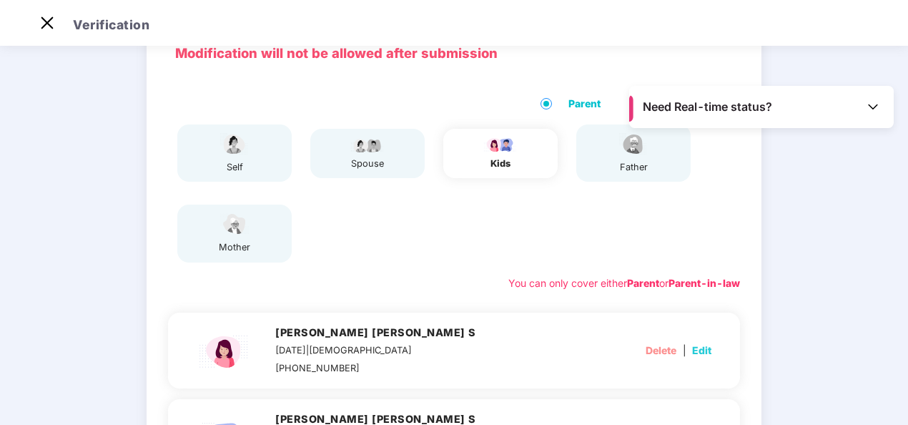
scroll to position [0, 0]
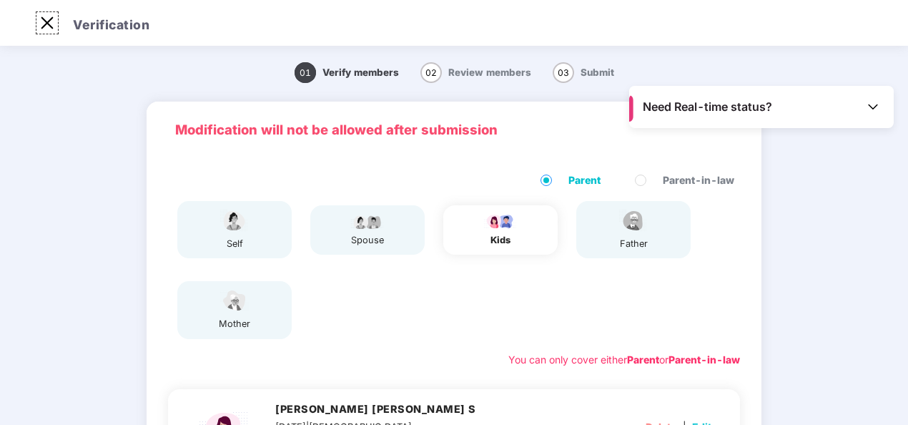
click at [50, 21] on img at bounding box center [47, 22] width 23 height 23
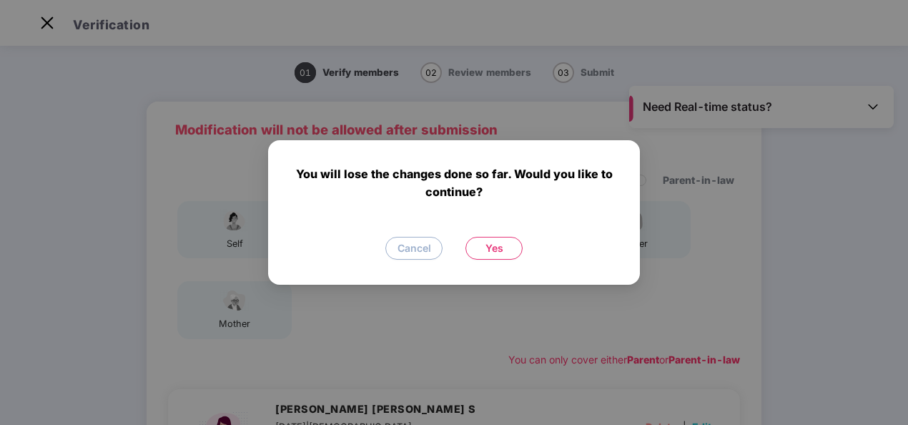
click at [499, 251] on span "Yes" at bounding box center [494, 248] width 18 height 16
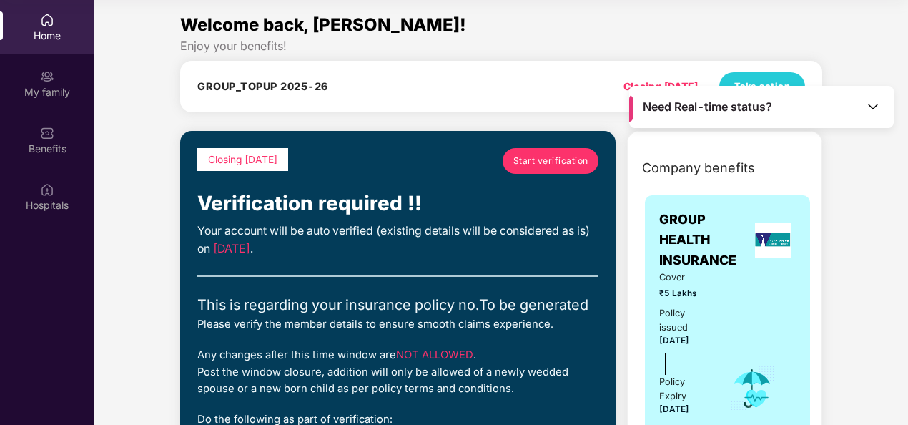
scroll to position [71, 0]
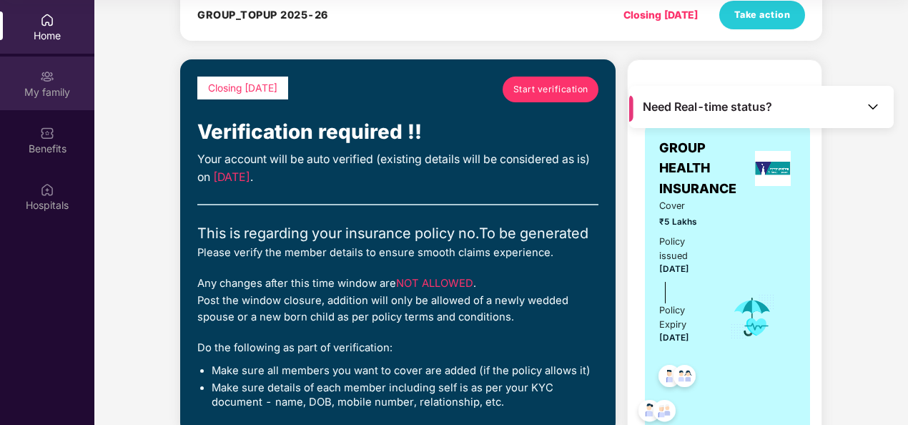
click at [42, 89] on div "My family" at bounding box center [47, 92] width 94 height 14
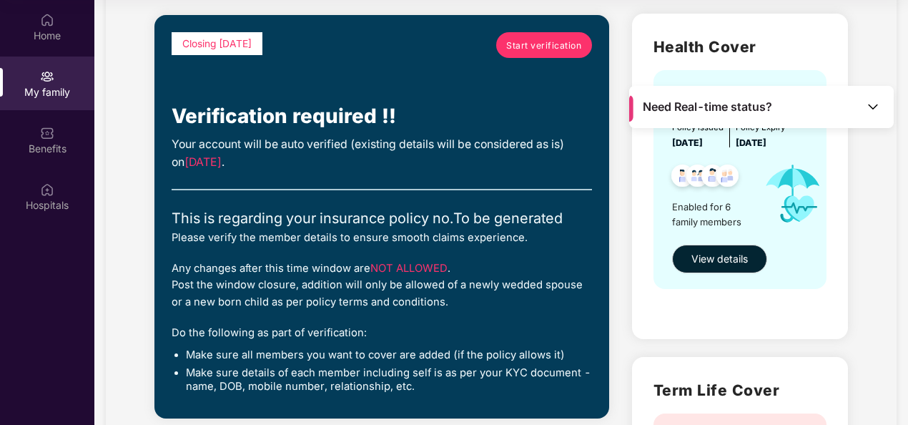
scroll to position [0, 0]
